Goal: Task Accomplishment & Management: Use online tool/utility

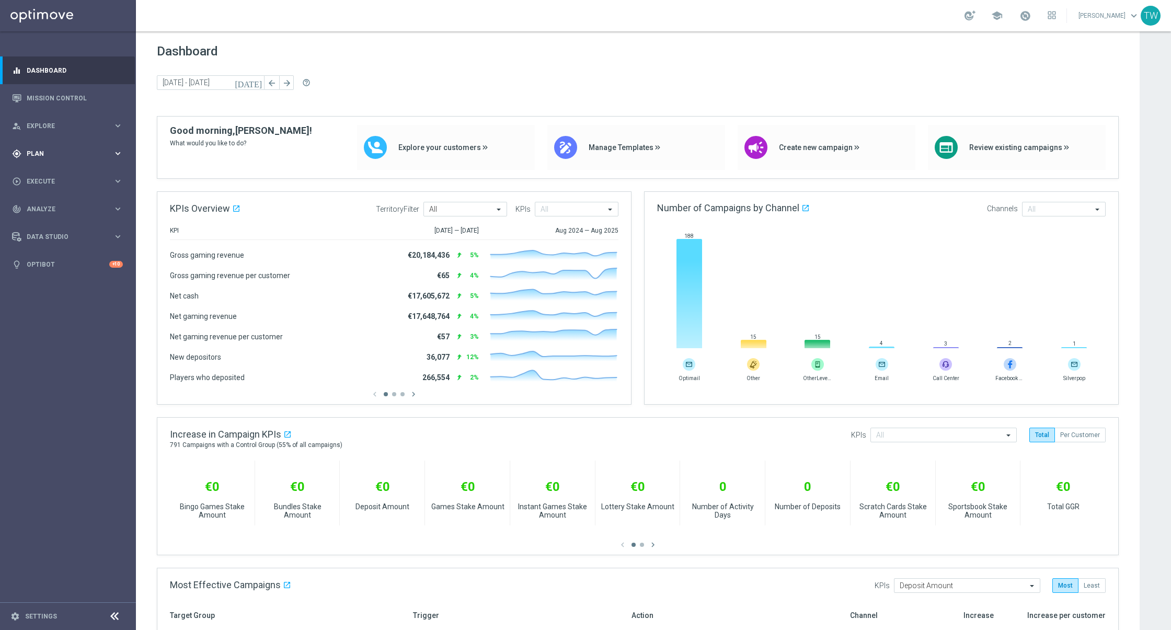
click at [117, 159] on div "gps_fixed Plan keyboard_arrow_right" at bounding box center [67, 154] width 135 height 28
click at [101, 206] on span "Templates" at bounding box center [65, 206] width 75 height 6
click at [50, 176] on link "Target Groups" at bounding box center [68, 175] width 82 height 8
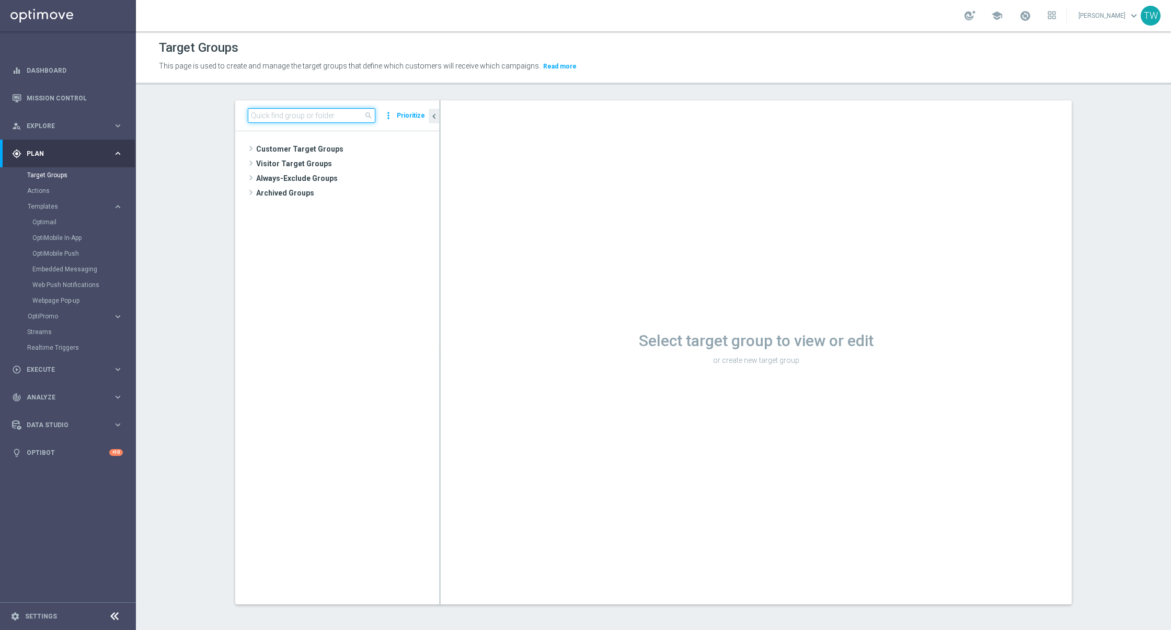
click at [318, 121] on input at bounding box center [312, 115] width 128 height 15
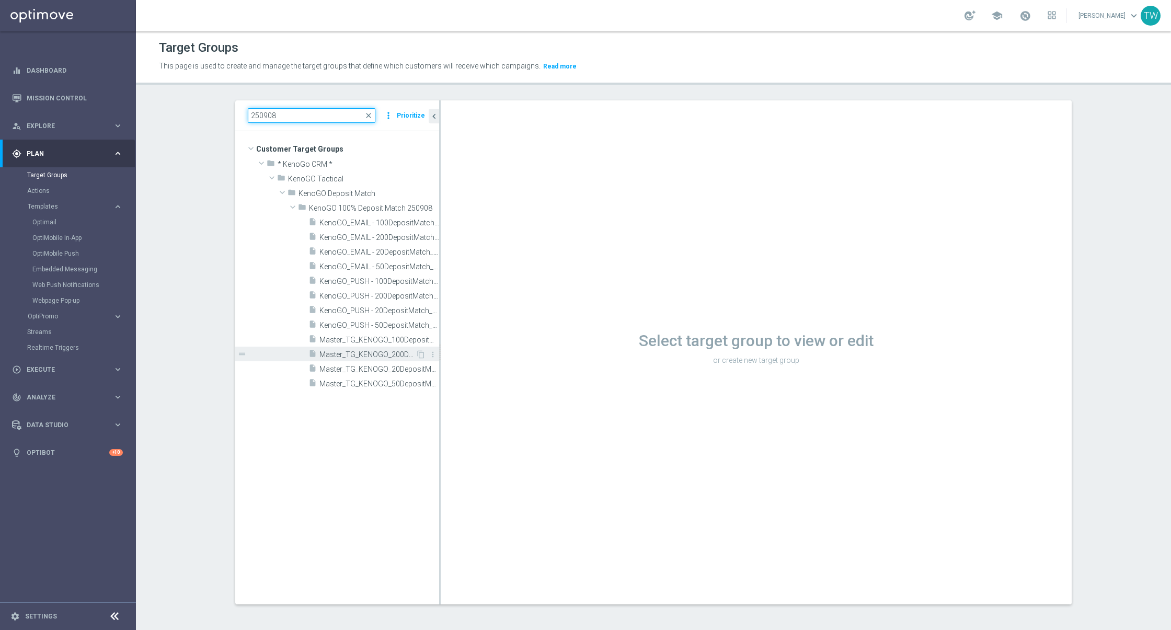
type input "250908"
click at [365, 356] on span "Master_TG_KENOGO_200DepositMatch_250908" at bounding box center [367, 354] width 96 height 9
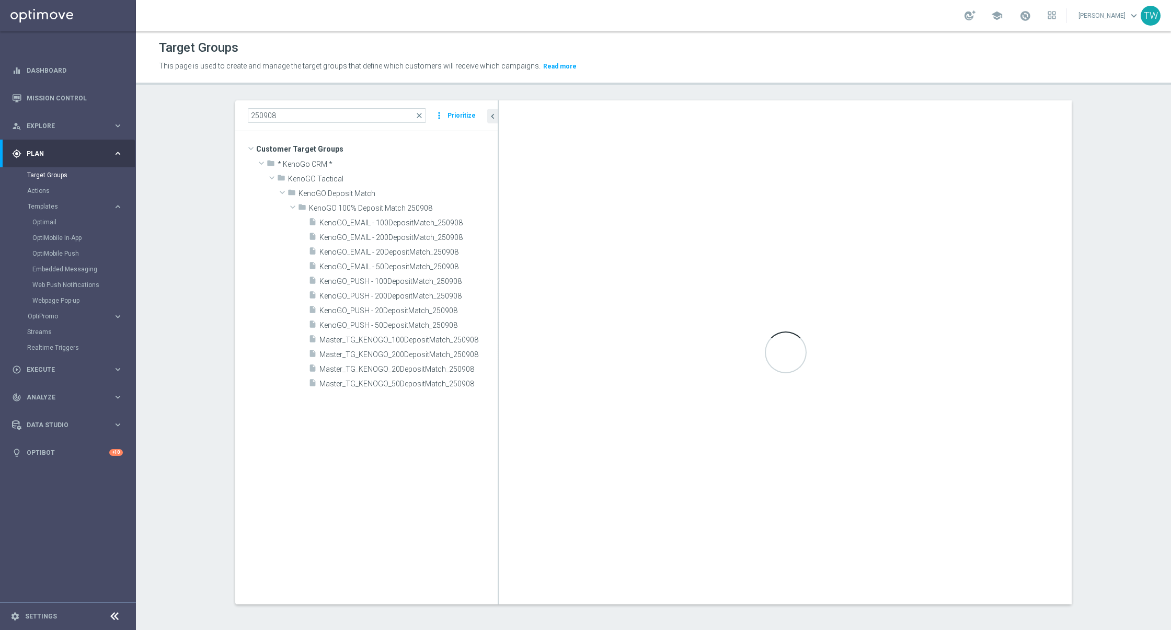
drag, startPoint x: 439, startPoint y: 410, endPoint x: 504, endPoint y: 411, distance: 64.8
click at [499, 411] on div at bounding box center [499, 352] width 2 height 504
click at [360, 348] on div "insert_drive_file Master_TG_KENOGO_200DepositMatch_250908" at bounding box center [393, 354] width 170 height 15
click at [391, 357] on span "Master_TG_KENOGO_200DepositMatch_250908" at bounding box center [398, 354] width 159 height 9
click at [407, 332] on div "insert_drive_file Master_TG_KENOGO_100DepositMatch_250908" at bounding box center [393, 339] width 170 height 15
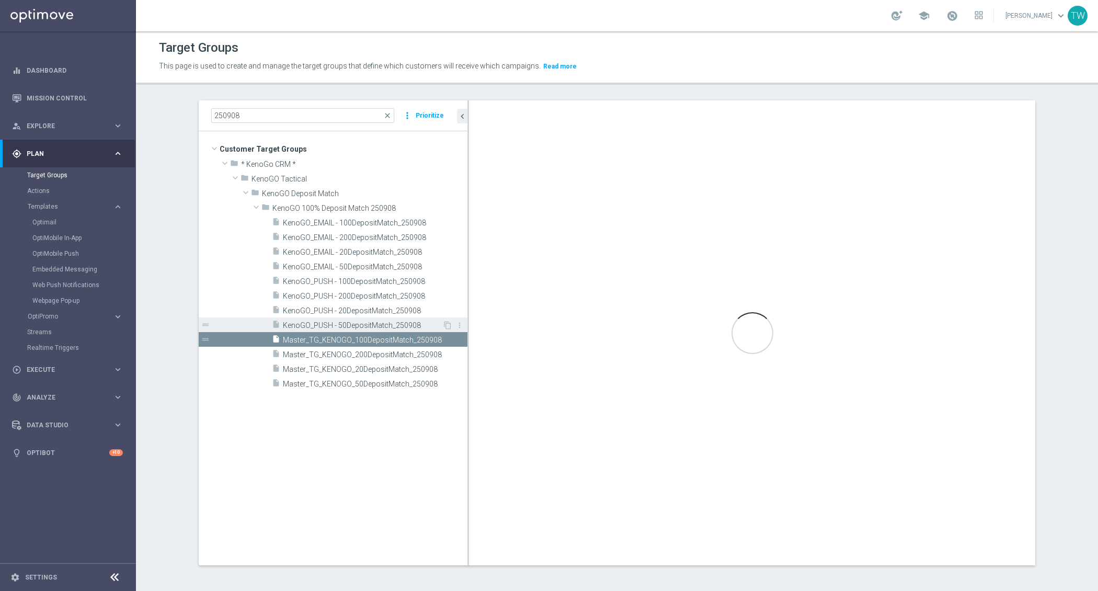
click at [369, 325] on span "KenoGO_PUSH - 50DepositMatch_250908" at bounding box center [362, 325] width 159 height 9
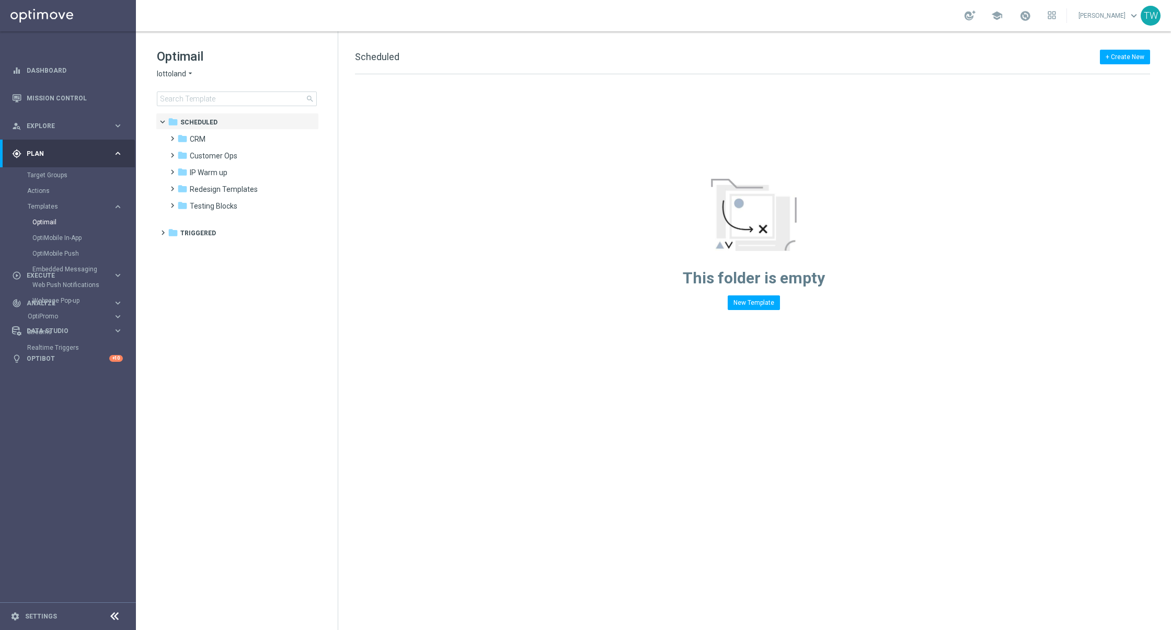
click at [179, 72] on span "lottoland" at bounding box center [171, 74] width 29 height 10
click at [0, 0] on span "KenoGO" at bounding box center [0, 0] width 0 height 0
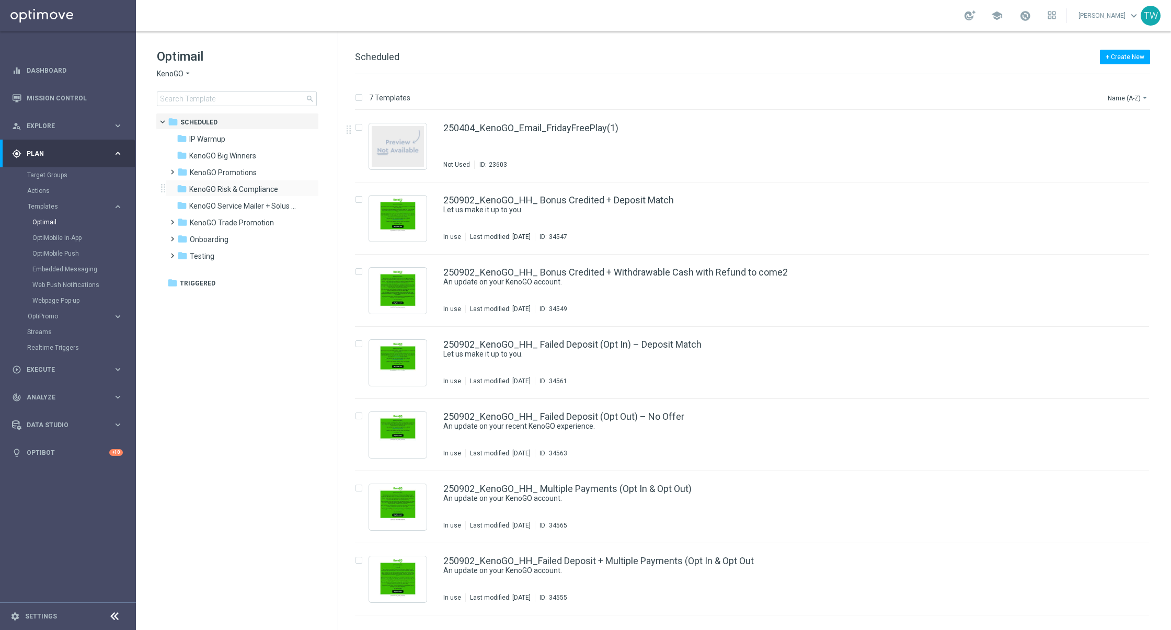
click at [274, 180] on div "folder KenoGO Risk & Compliance more_vert" at bounding box center [242, 188] width 154 height 17
click at [274, 177] on div "folder KenoGO Promotions" at bounding box center [237, 173] width 120 height 12
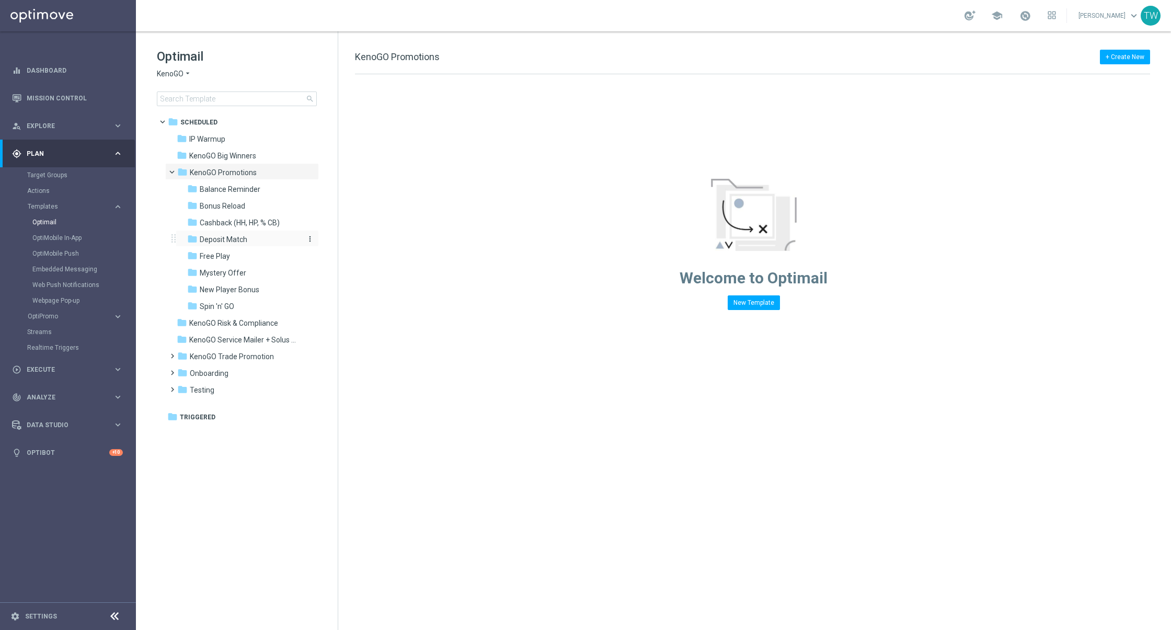
click at [256, 240] on div "folder Deposit Match" at bounding box center [242, 240] width 111 height 12
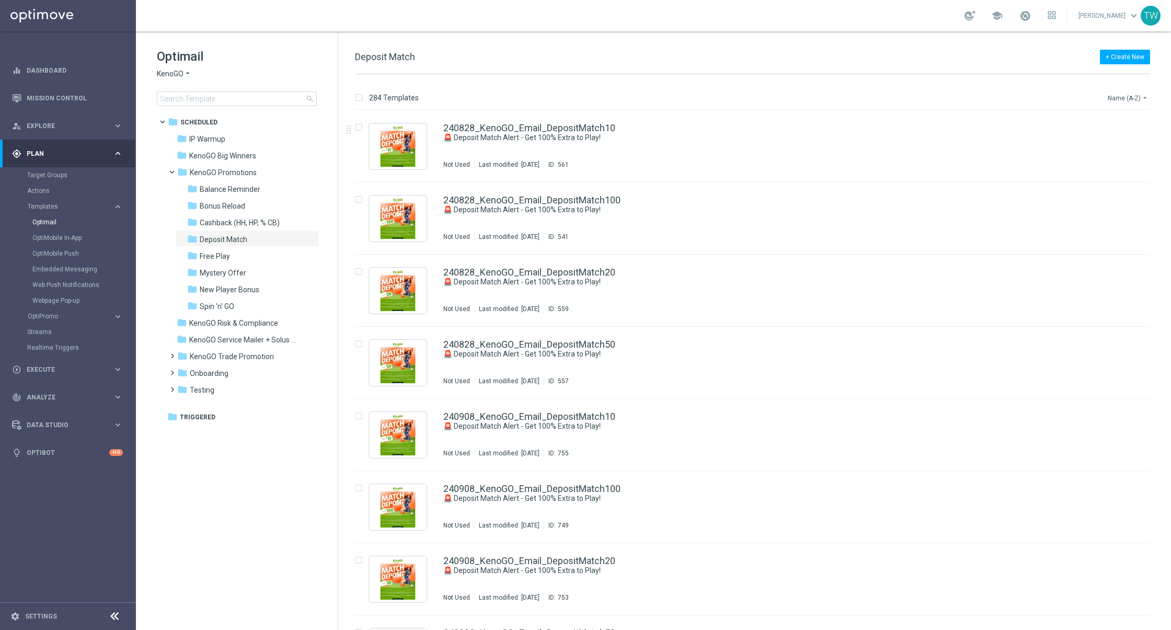
click at [1127, 97] on button "Name (A-Z) arrow_drop_down" at bounding box center [1128, 97] width 43 height 13
click at [1102, 142] on span "Date Modified (Newest)" at bounding box center [1110, 144] width 70 height 7
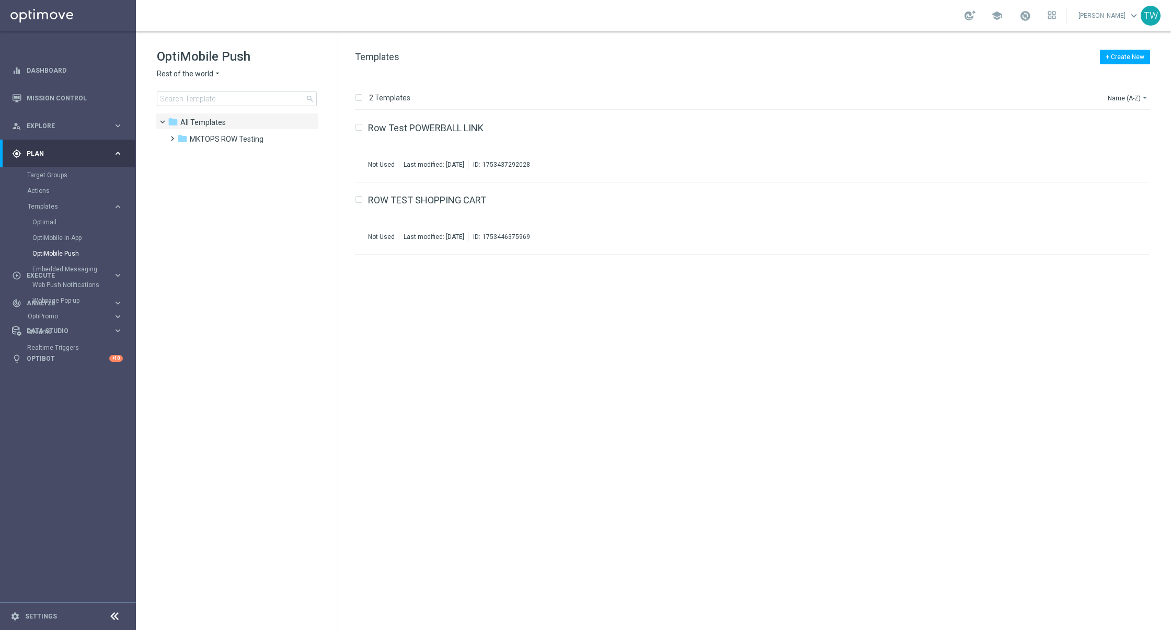
click at [202, 70] on span "Rest of the world" at bounding box center [185, 74] width 56 height 10
click at [0, 0] on span "KenoGO Australia" at bounding box center [0, 0] width 0 height 0
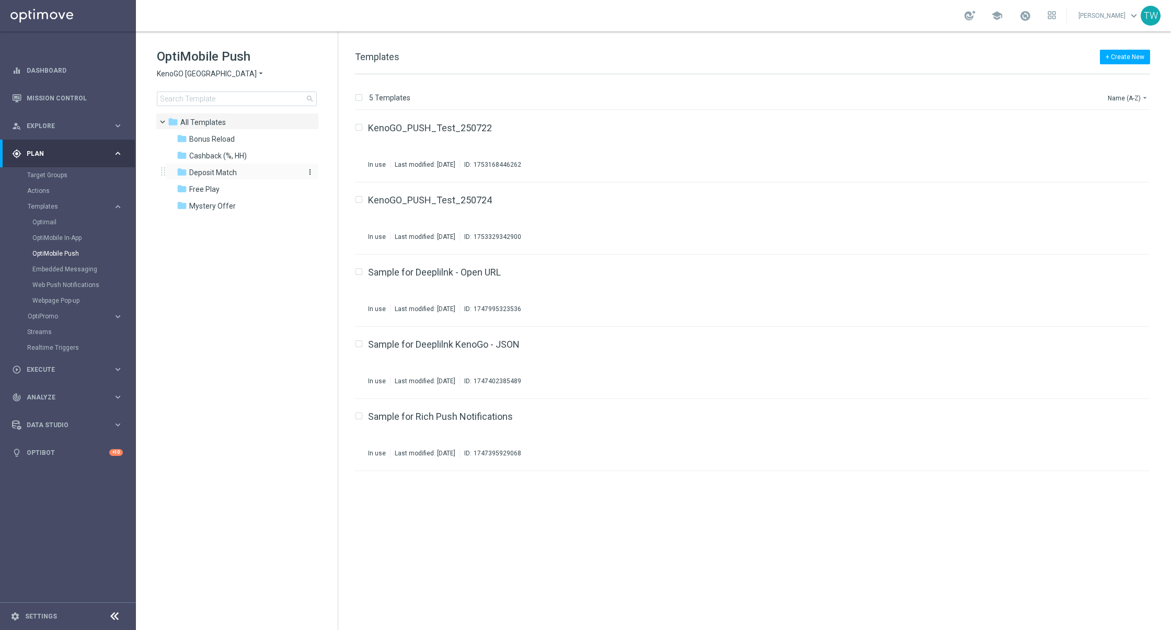
click at [254, 167] on div "folder Deposit Match" at bounding box center [237, 173] width 120 height 12
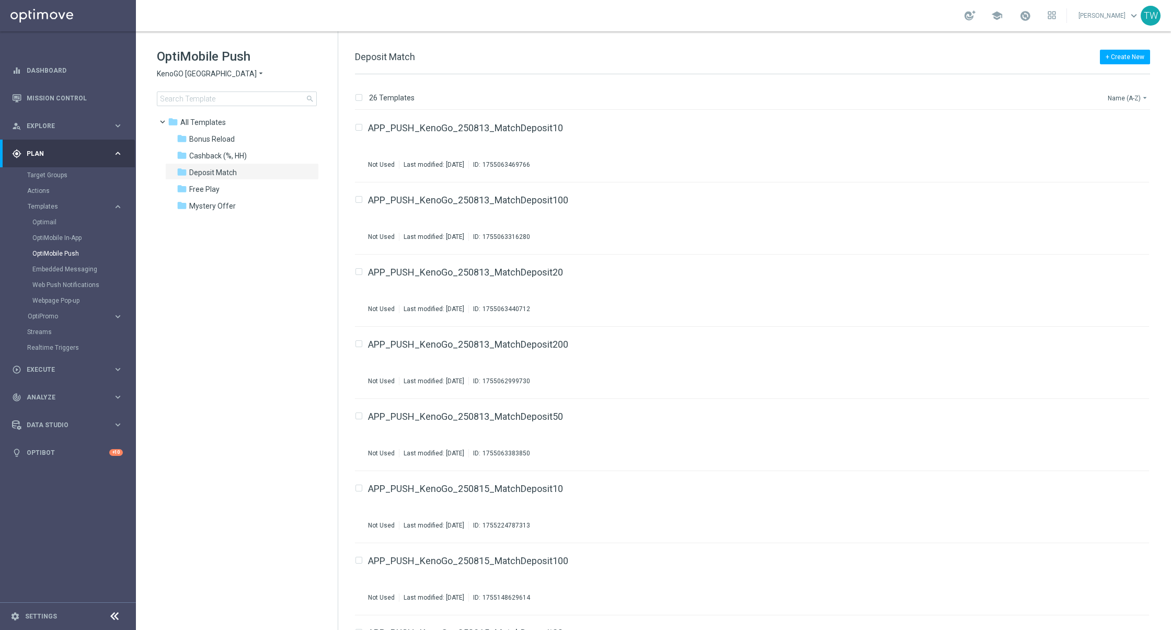
click at [1139, 99] on button "Name (A-Z) arrow_drop_down" at bounding box center [1128, 97] width 43 height 13
click at [1119, 141] on span "Date Modified (Newest)" at bounding box center [1110, 144] width 70 height 7
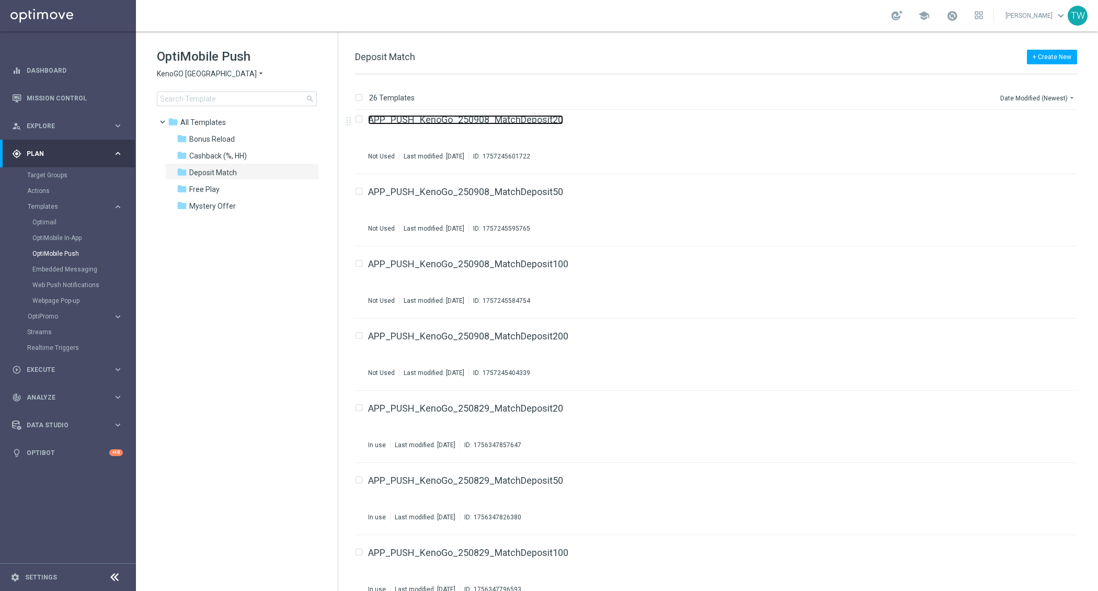
scroll to position [8, 0]
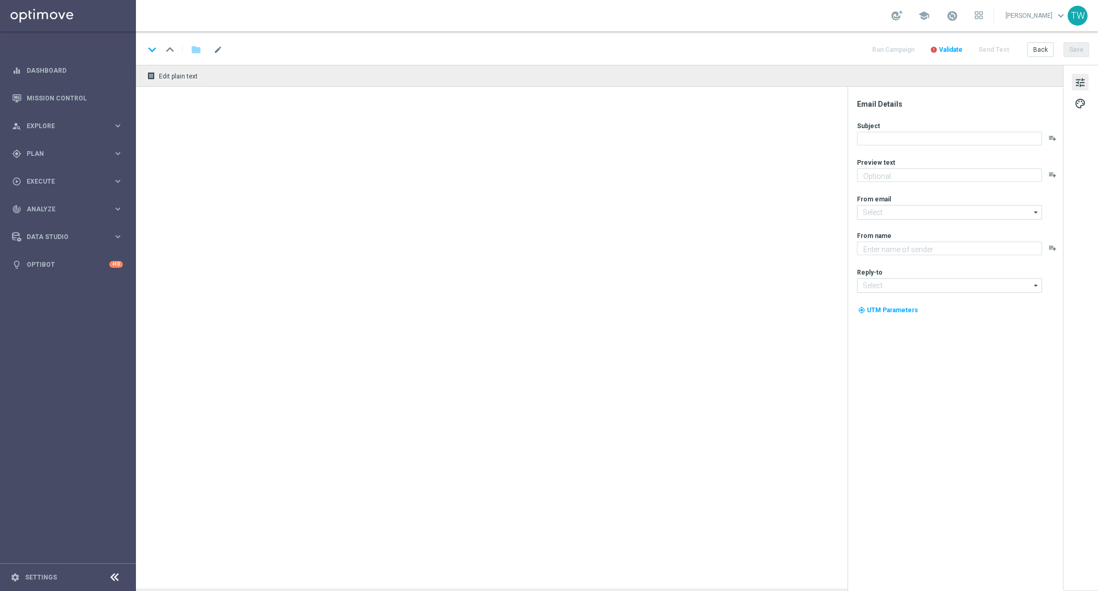
type textarea "Your turn to get matched!"
type textarea "KenoGO"
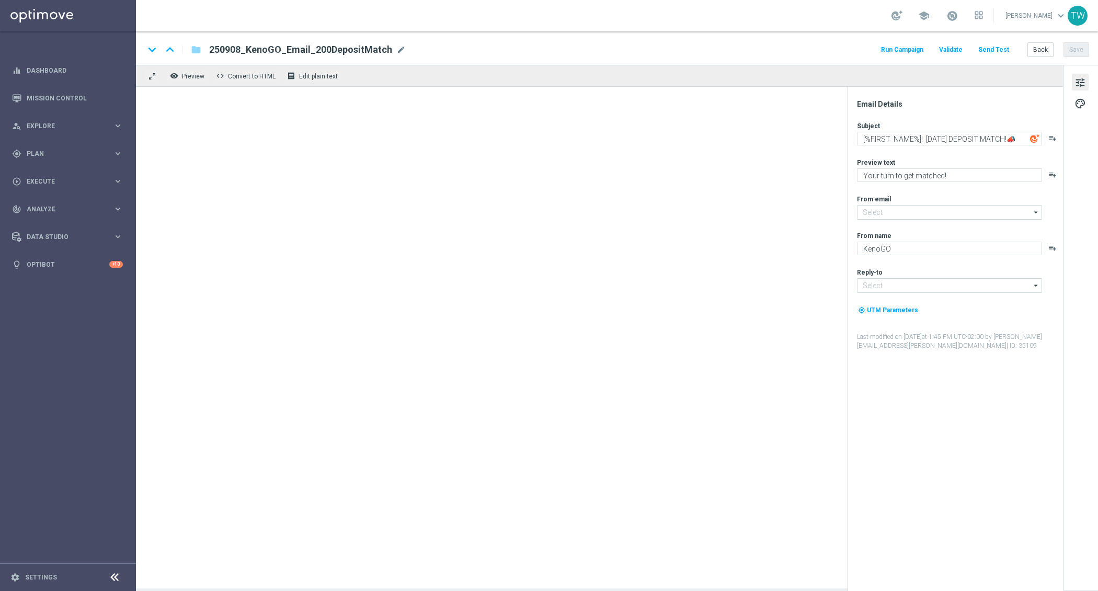
type input "mail@crm.kenogo.com.au"
type input "support@kenogo.com.au"
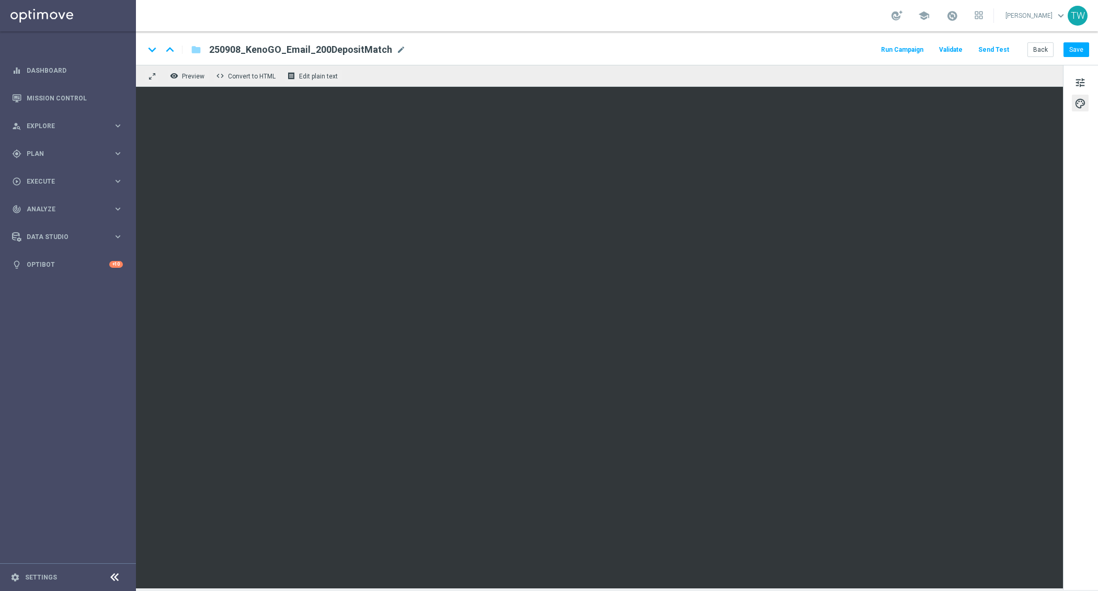
click at [1070, 82] on div "tune palette" at bounding box center [1080, 327] width 35 height 525
click at [1075, 82] on span "tune" at bounding box center [1080, 83] width 12 height 14
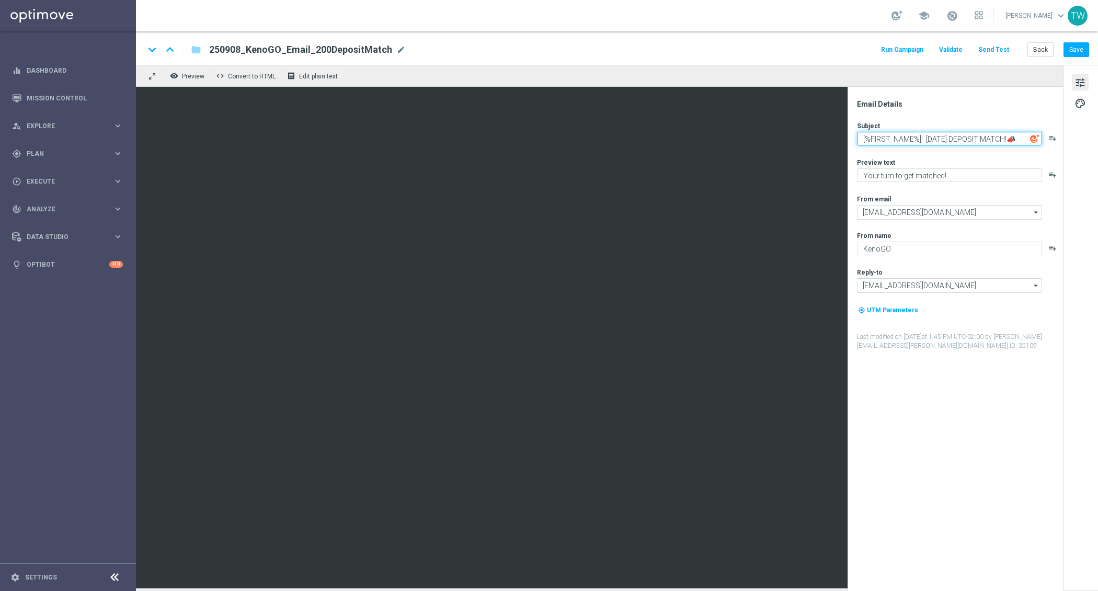
click at [925, 137] on textarea "[%FIRST_NAME%]! MONDAY DEPOSIT MATCH!📣" at bounding box center [949, 139] width 185 height 14
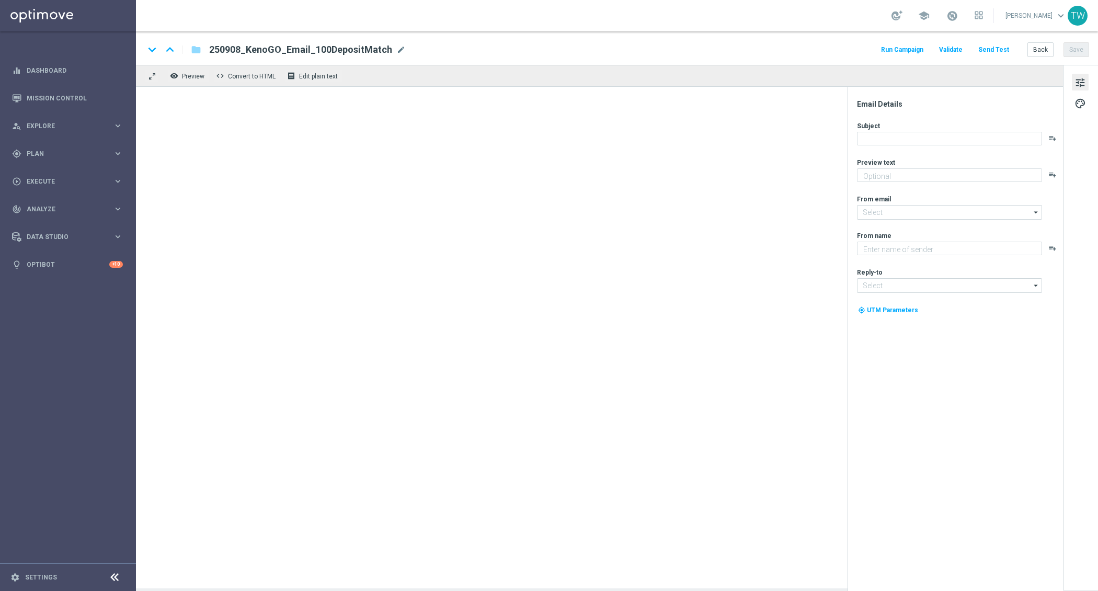
type textarea "Your turn to get matched!"
type input "[EMAIL_ADDRESS][DOMAIN_NAME]"
type textarea "KenoGO"
type input "[EMAIL_ADDRESS][DOMAIN_NAME]"
type textarea "Your turn to get matched!"
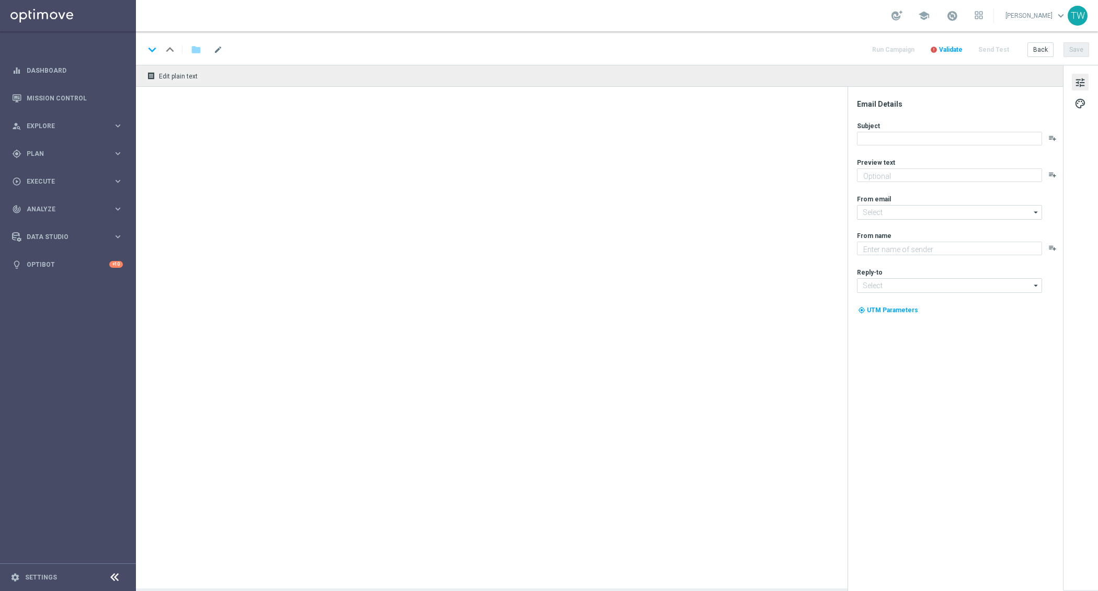
type input "[EMAIL_ADDRESS][DOMAIN_NAME]"
type textarea "KenoGO"
type input "[EMAIL_ADDRESS][DOMAIN_NAME]"
type textarea "Your turn to get matched!"
type input "[EMAIL_ADDRESS][DOMAIN_NAME]"
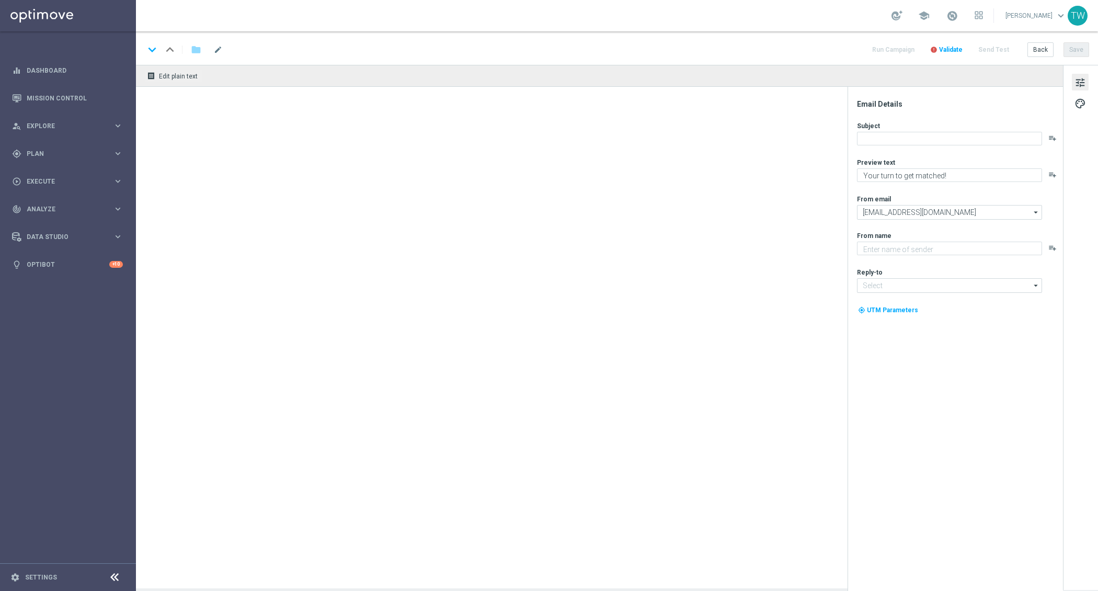
type textarea "KenoGO"
type input "[EMAIL_ADDRESS][DOMAIN_NAME]"
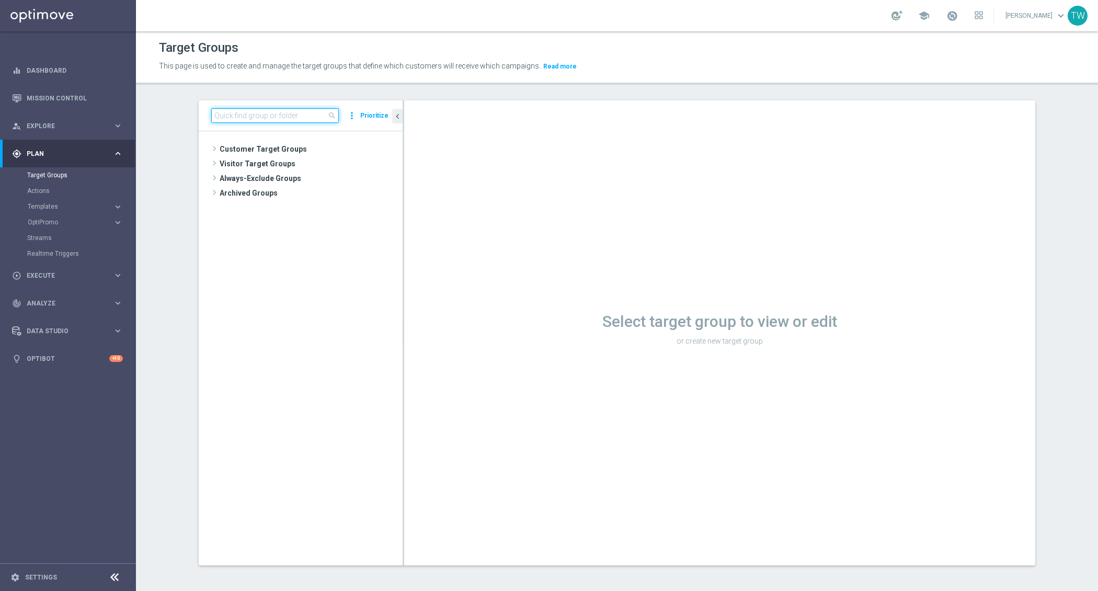
click at [301, 114] on input at bounding box center [275, 115] width 128 height 15
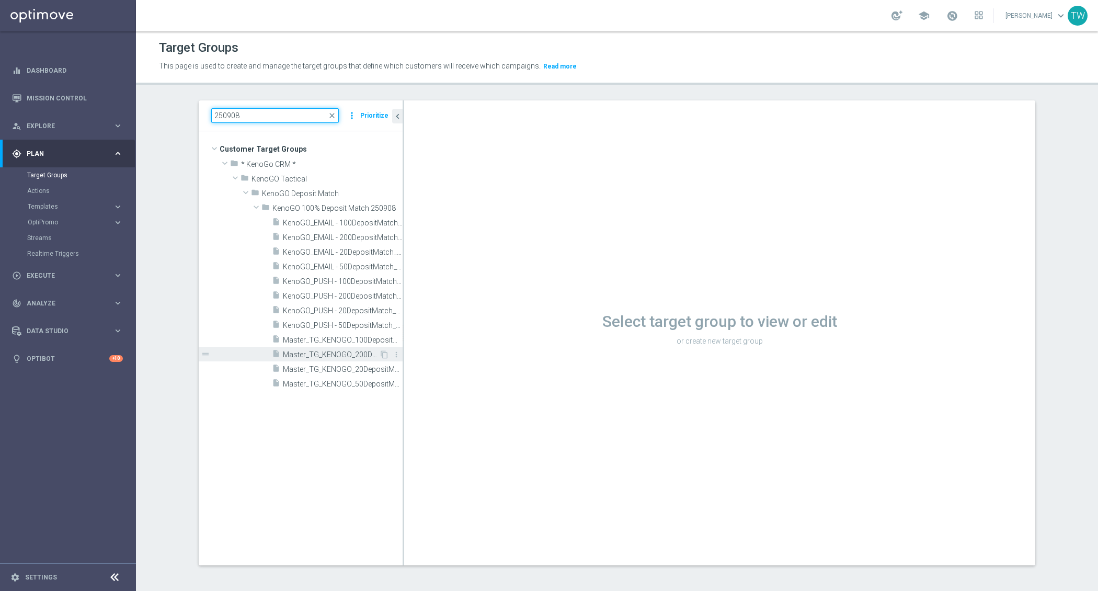
type input "250908"
click at [334, 359] on div "insert_drive_file Master_TG_KENOGO_200DepositMatch_250908" at bounding box center [325, 354] width 107 height 15
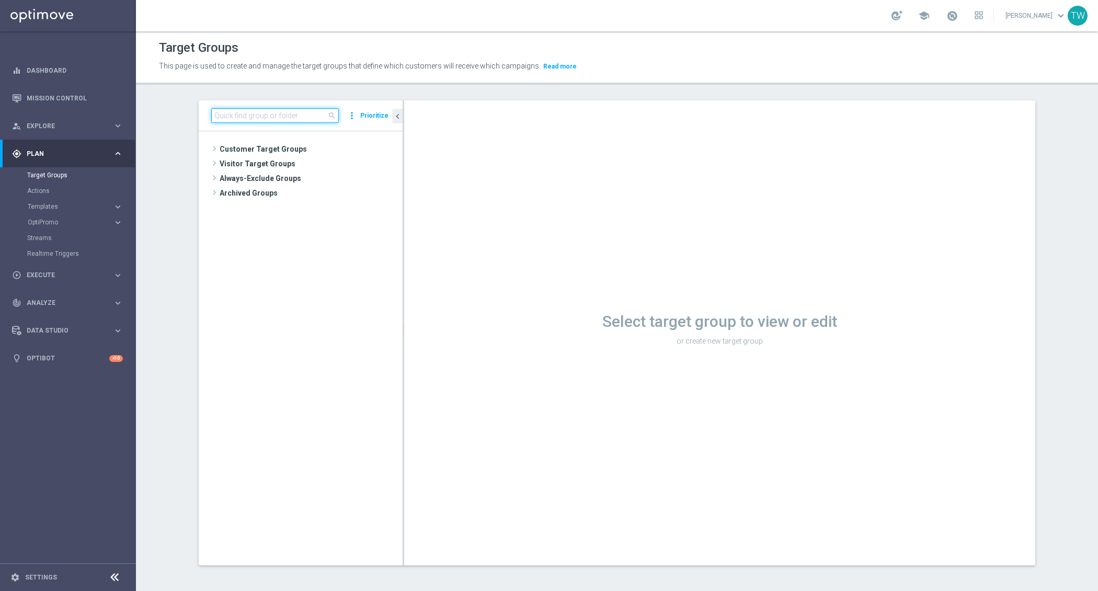
click at [253, 114] on input at bounding box center [275, 115] width 128 height 15
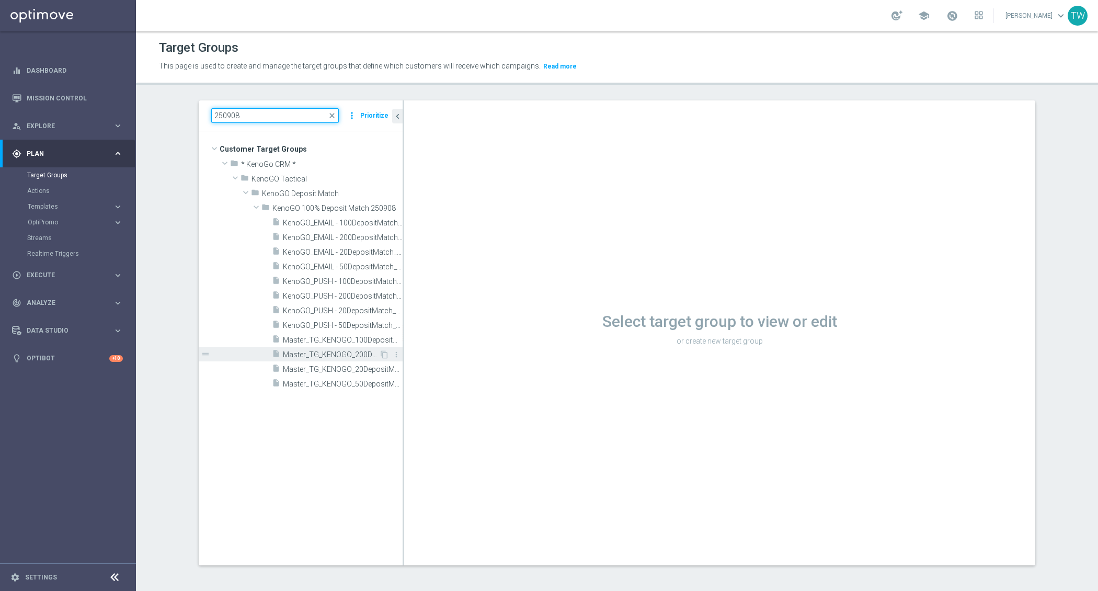
type input "250908"
click at [355, 358] on div "insert_drive_file Master_TG_KENOGO_200DepositMatch_250908" at bounding box center [325, 354] width 107 height 15
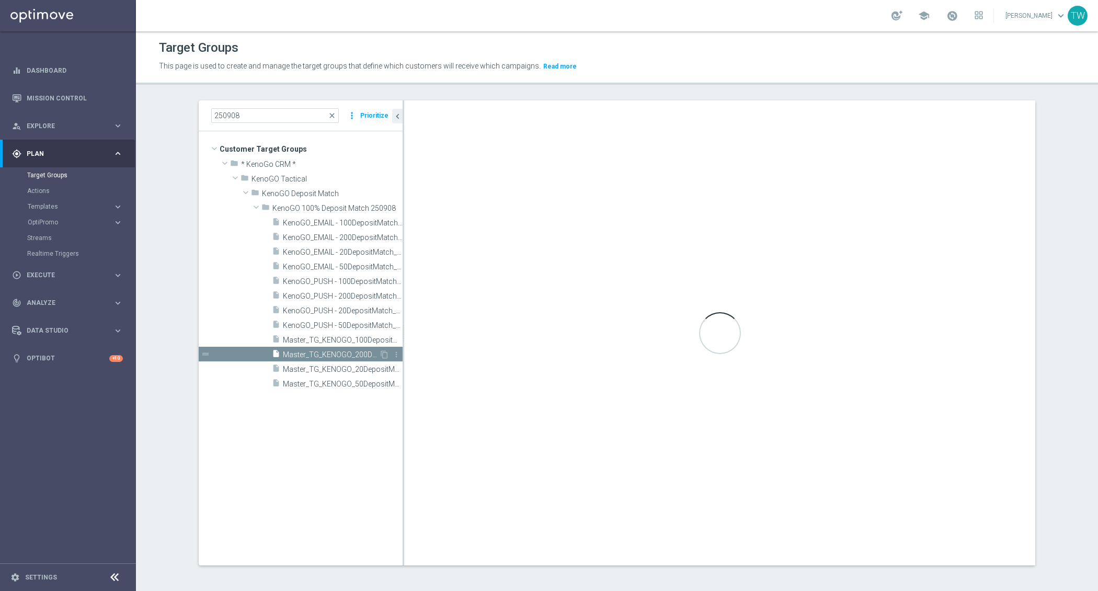
click at [301, 353] on span "Master_TG_KENOGO_200DepositMatch_250908" at bounding box center [331, 354] width 96 height 9
click at [339, 270] on span "KenoGO_EMAIL - 50DepositMatch_250908" at bounding box center [331, 266] width 96 height 9
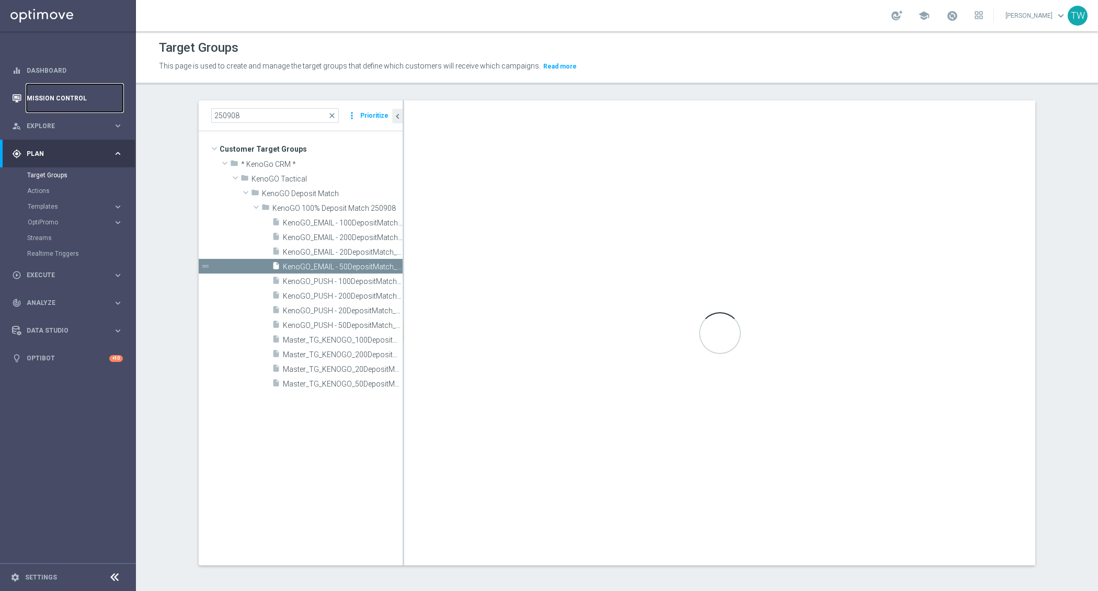
click at [45, 96] on link "Mission Control" at bounding box center [75, 98] width 96 height 28
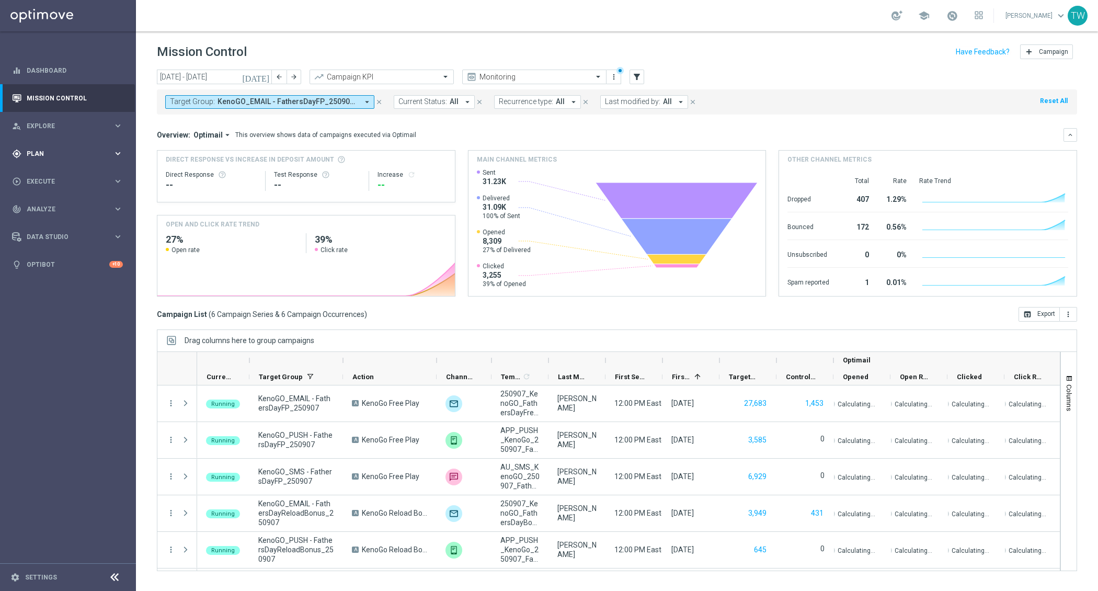
click at [121, 160] on div "gps_fixed Plan keyboard_arrow_right" at bounding box center [67, 154] width 135 height 28
click at [104, 175] on link "Target Groups" at bounding box center [68, 175] width 82 height 8
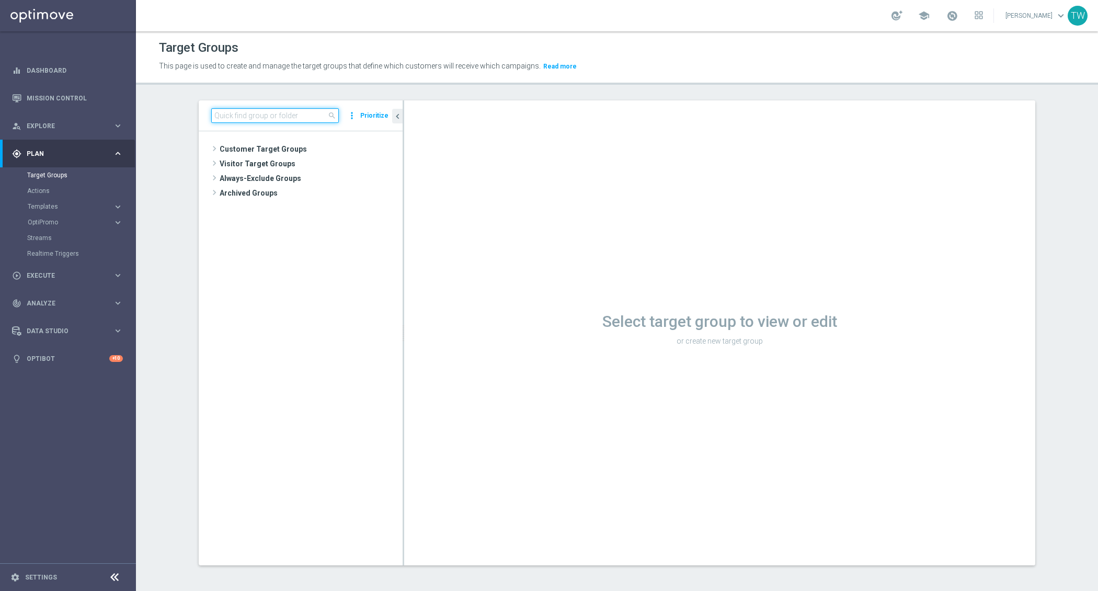
click at [261, 113] on input at bounding box center [275, 115] width 128 height 15
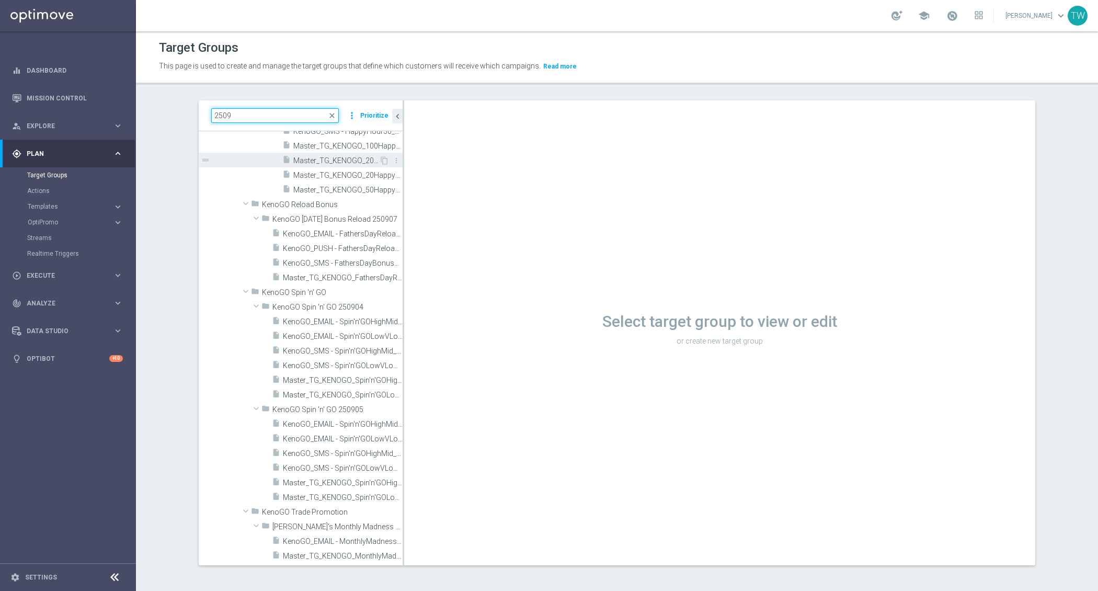
scroll to position [1033, 0]
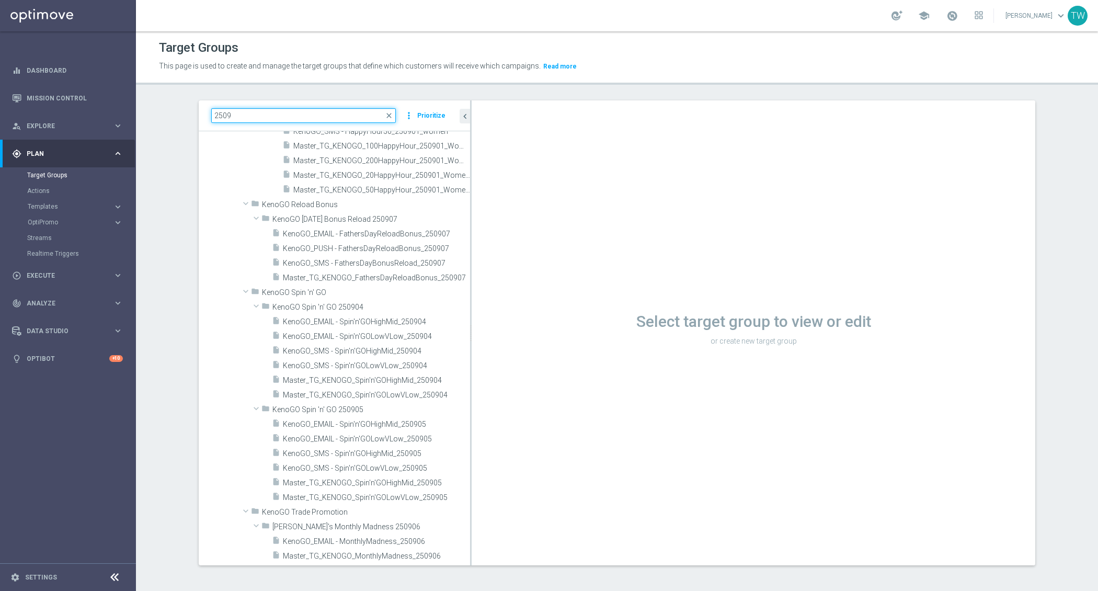
drag, startPoint x: 403, startPoint y: 211, endPoint x: 470, endPoint y: 211, distance: 66.9
click at [471, 211] on div at bounding box center [471, 332] width 2 height 465
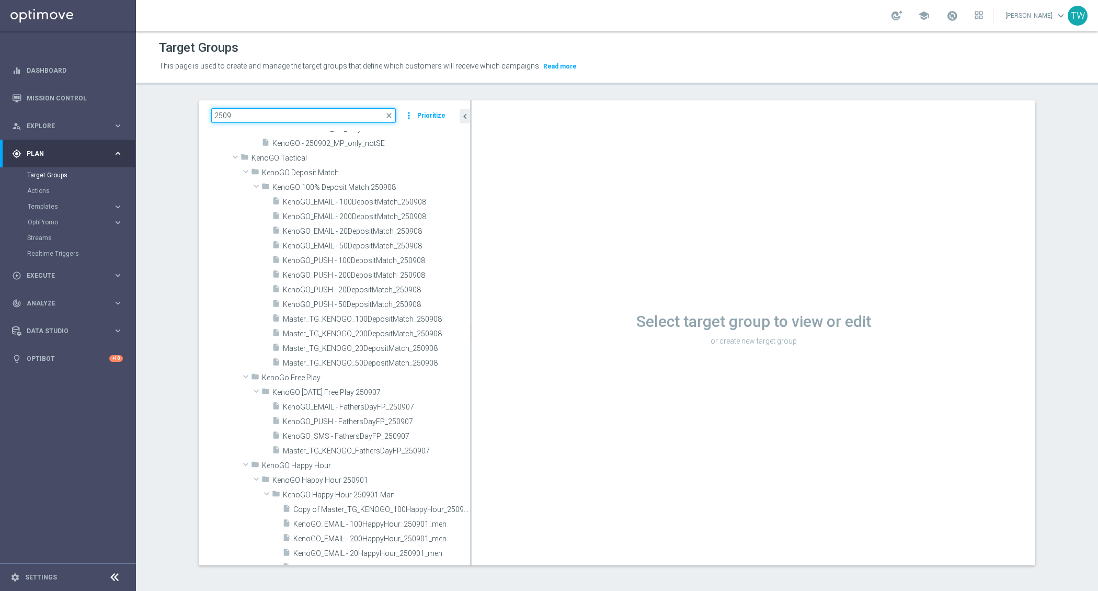
scroll to position [132, 0]
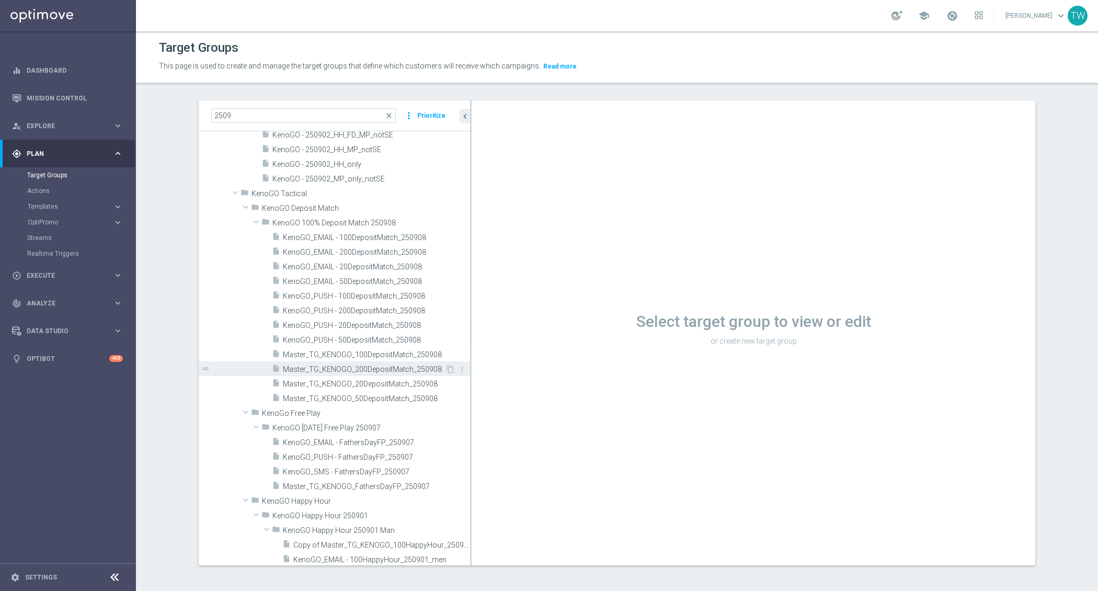
click at [383, 371] on span "Master_TG_KENOGO_200DepositMatch_250908" at bounding box center [364, 369] width 162 height 9
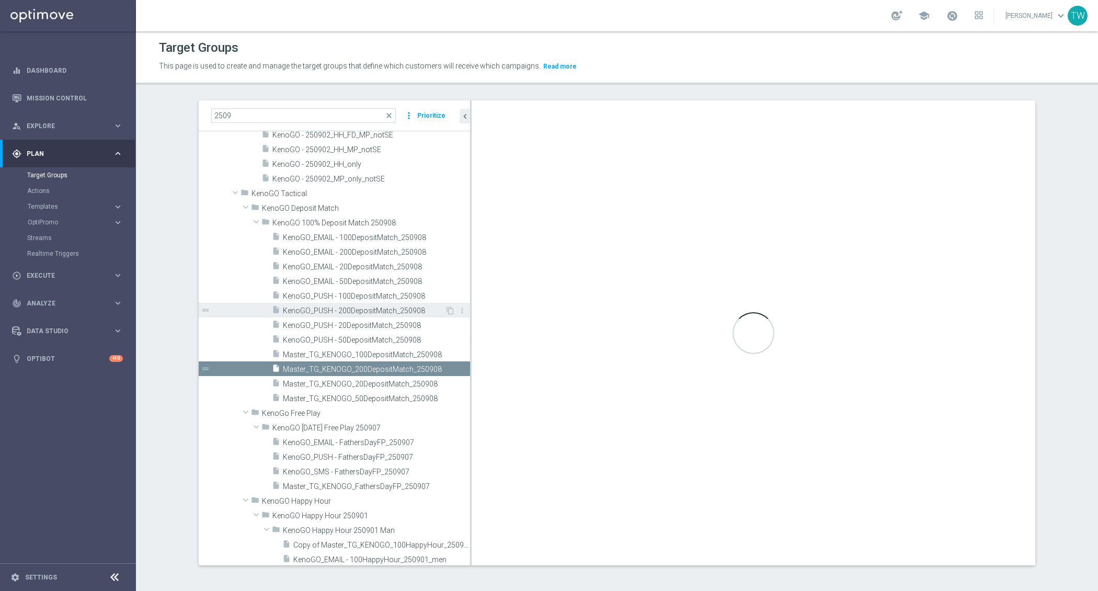
click at [414, 313] on span "KenoGO_PUSH - 200DepositMatch_250908" at bounding box center [364, 310] width 162 height 9
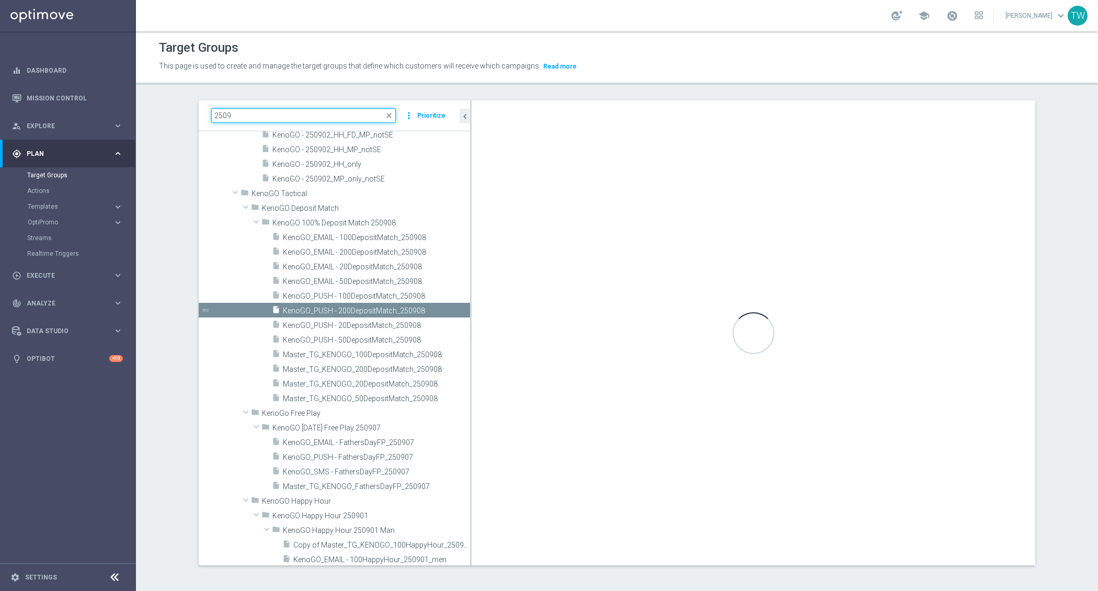
click at [309, 110] on input "2509" at bounding box center [303, 115] width 185 height 15
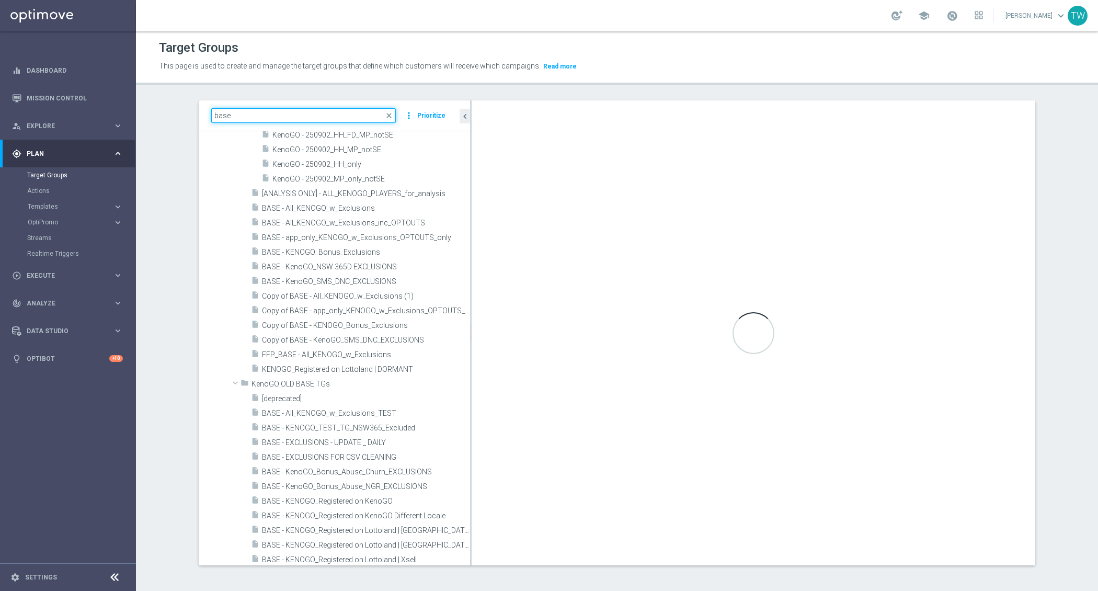
scroll to position [0, 0]
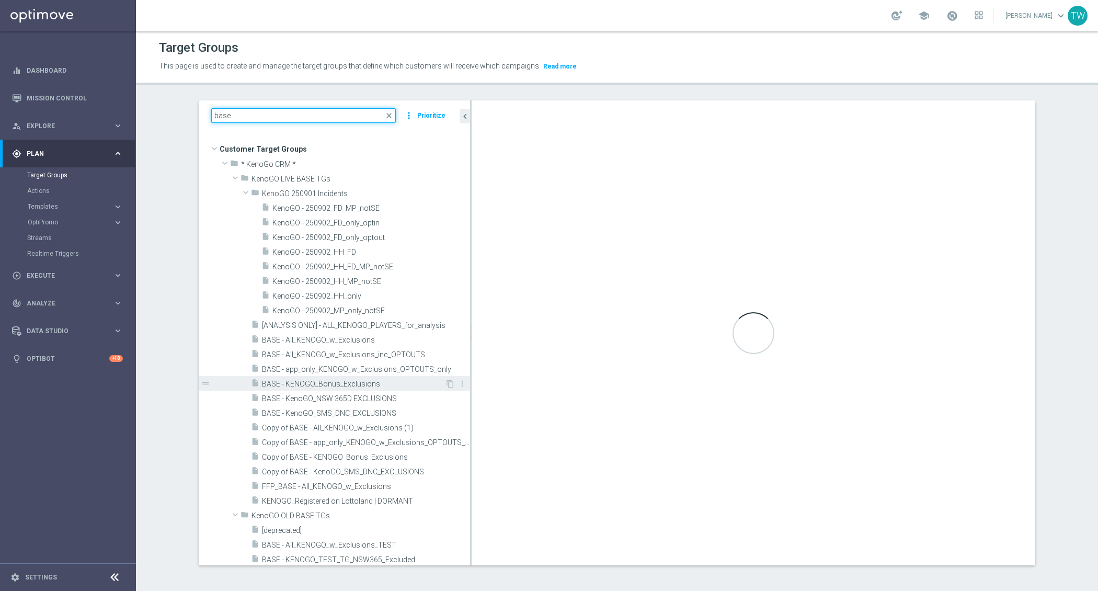
type input "base"
click at [414, 385] on span "BASE - KENOGO_Bonus_Exclusions" at bounding box center [353, 384] width 183 height 9
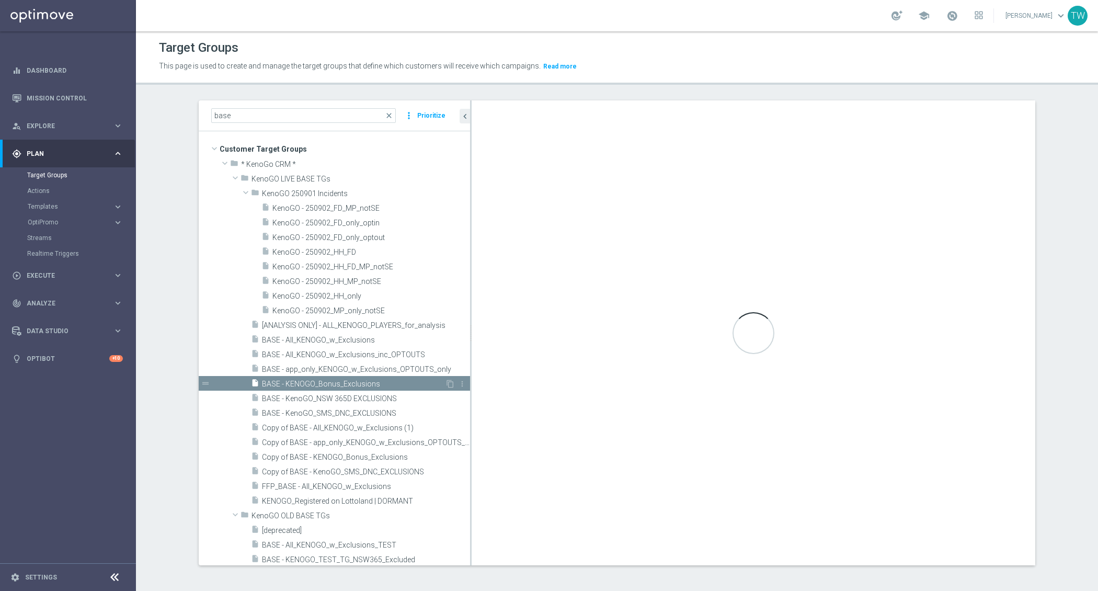
click at [415, 385] on span "BASE - KENOGO_Bonus_Exclusions" at bounding box center [353, 384] width 183 height 9
click at [1056, 14] on span "keyboard_arrow_down" at bounding box center [1061, 16] width 12 height 12
click at [1045, 155] on div "logout Logout" at bounding box center [1019, 155] width 104 height 19
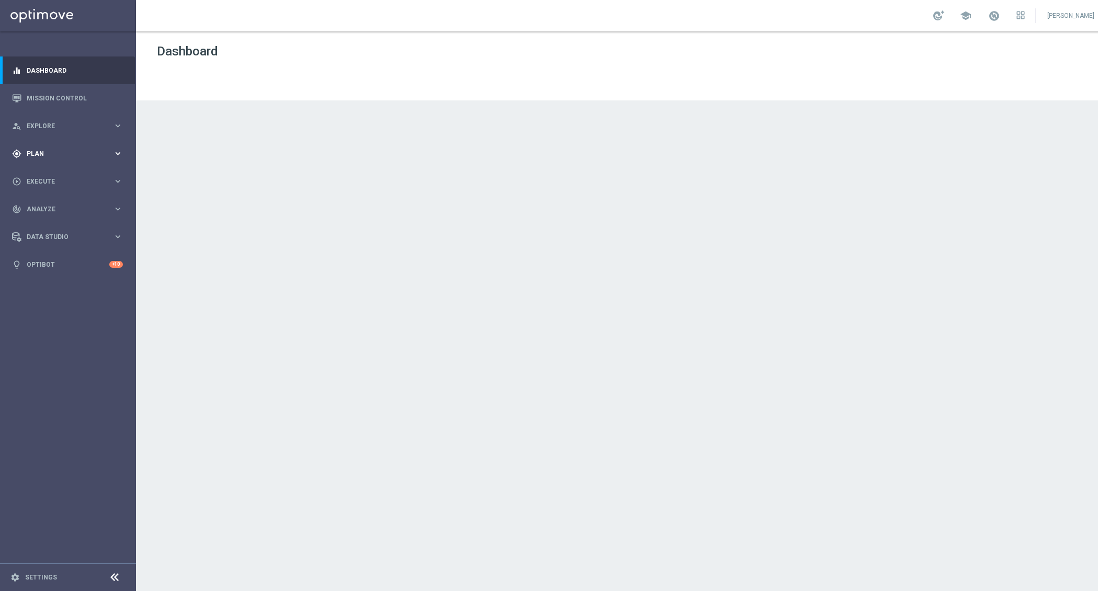
click at [89, 157] on div "gps_fixed Plan" at bounding box center [62, 153] width 101 height 9
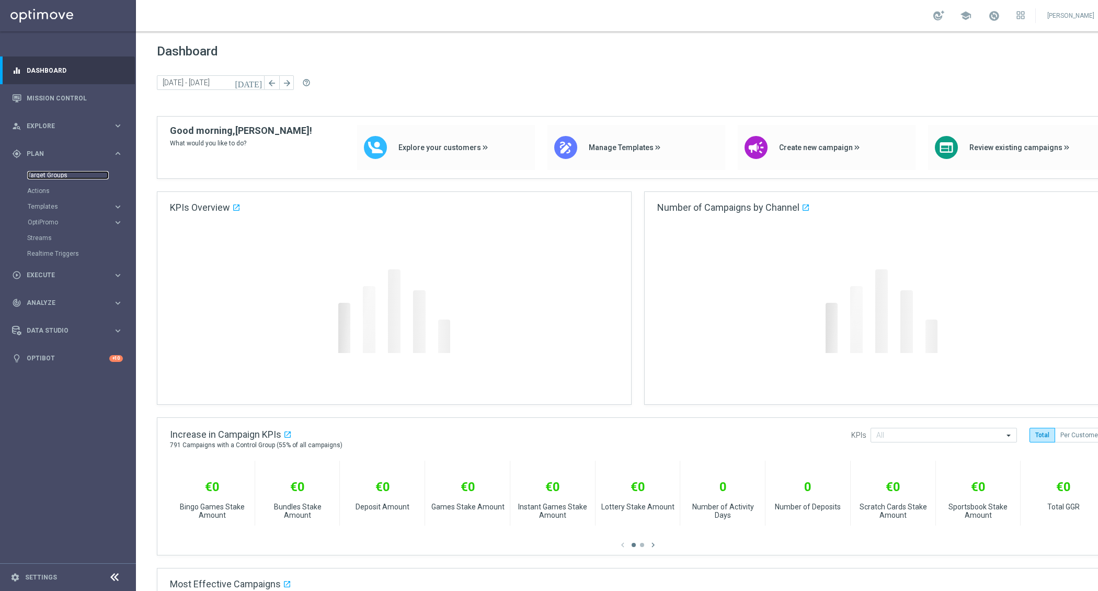
click at [53, 175] on link "Target Groups" at bounding box center [68, 175] width 82 height 8
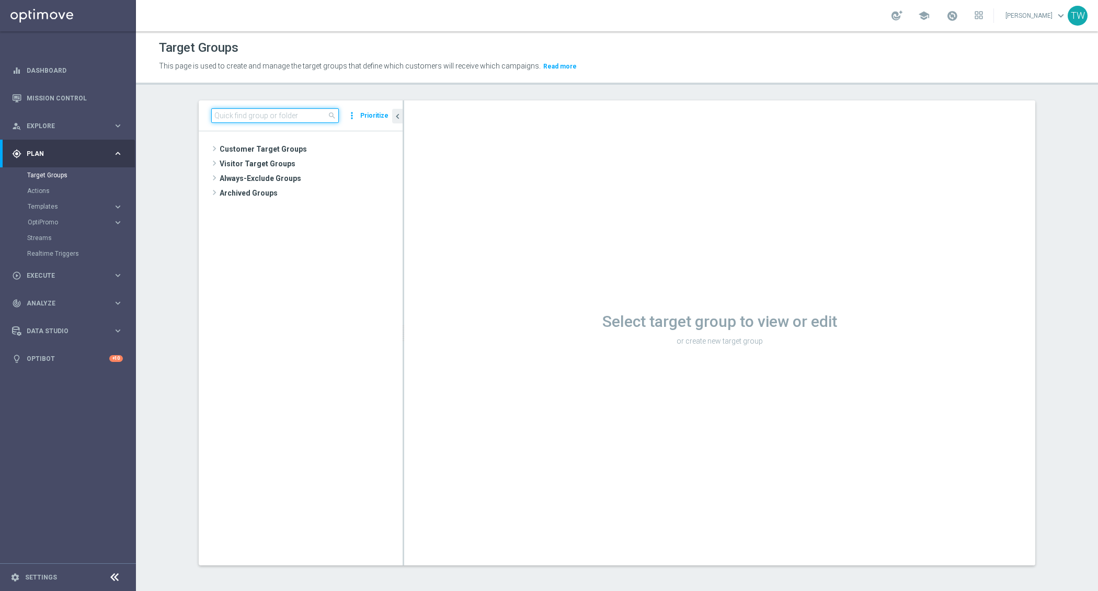
click at [269, 117] on input at bounding box center [275, 115] width 128 height 15
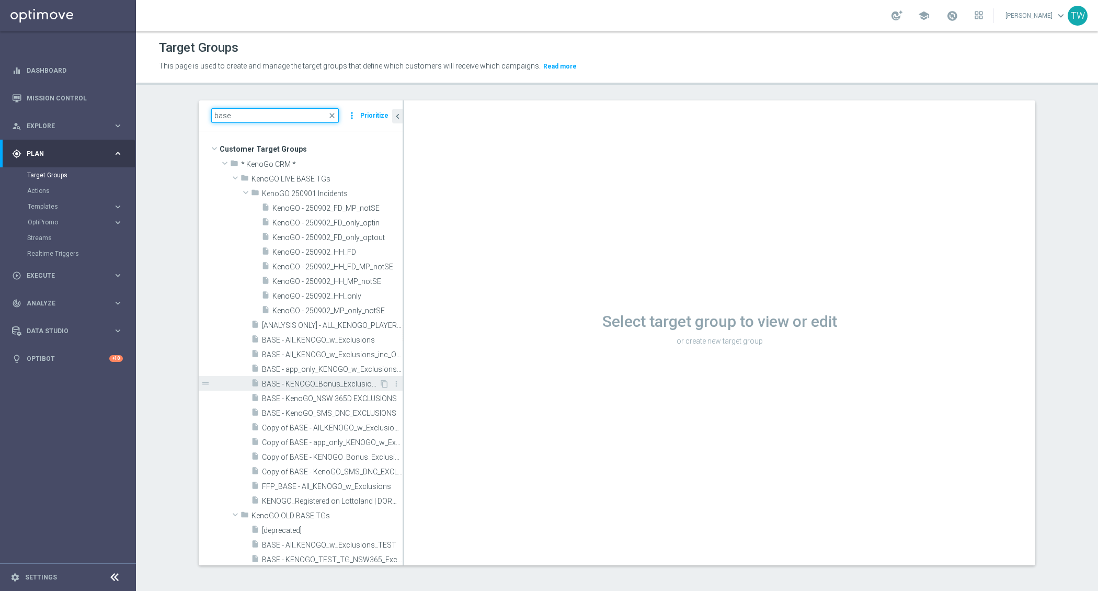
type input "base"
click at [337, 386] on span "BASE - KENOGO_Bonus_Exclusions" at bounding box center [320, 384] width 117 height 9
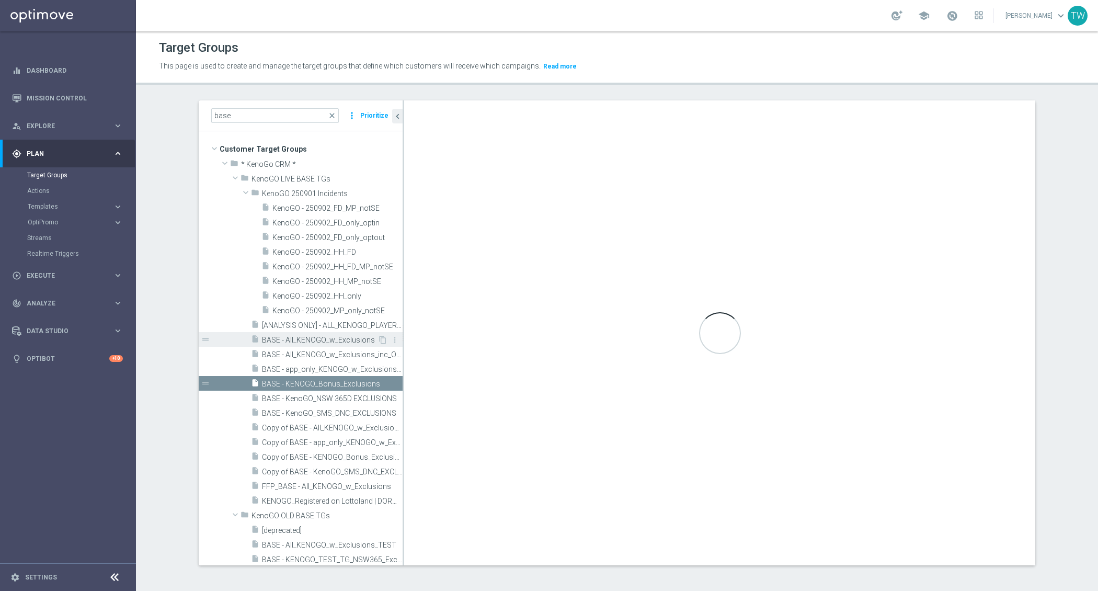
click at [313, 345] on div "insert_drive_file BASE - All_KENOGO_w_Exclusions" at bounding box center [314, 339] width 127 height 15
